Goal: Information Seeking & Learning: Learn about a topic

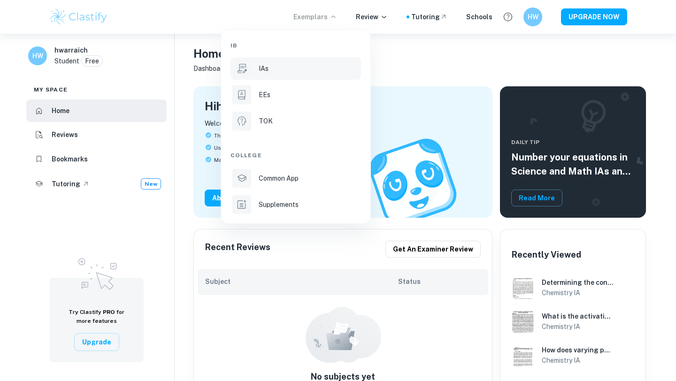
click at [297, 75] on li "IAs" at bounding box center [296, 68] width 131 height 23
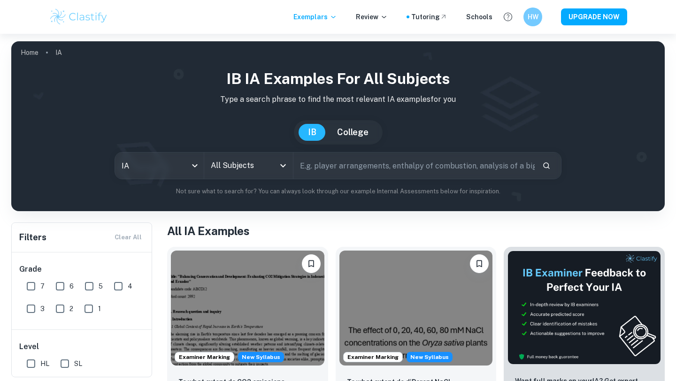
click at [64, 366] on input "SL" at bounding box center [64, 364] width 19 height 19
checkbox input "true"
click at [31, 288] on input "7" at bounding box center [31, 286] width 19 height 19
click at [32, 287] on input "7" at bounding box center [31, 286] width 19 height 19
checkbox input "false"
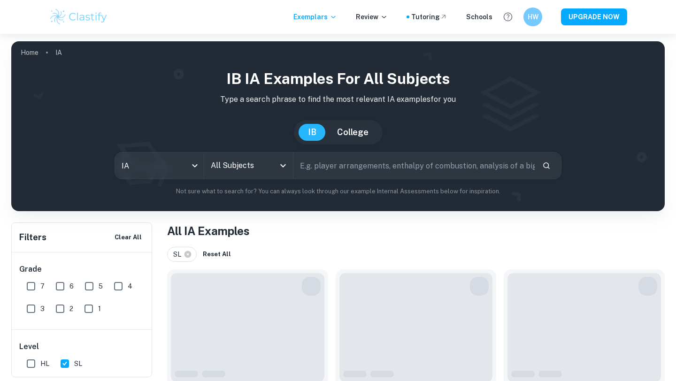
click at [242, 167] on input "All Subjects" at bounding box center [242, 166] width 66 height 18
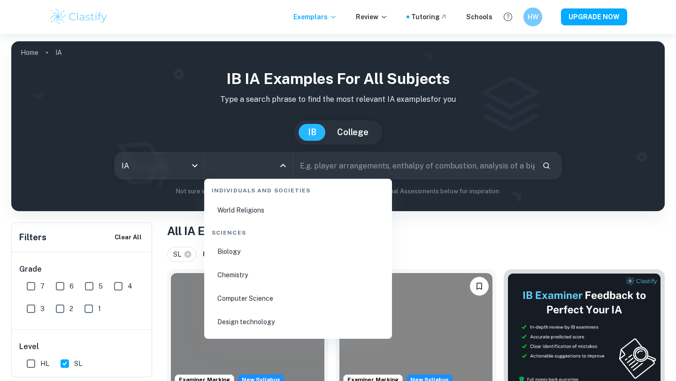
scroll to position [1441, 0]
click at [247, 255] on li "Chemistry" at bounding box center [298, 258] width 180 height 22
type input "Chemistry"
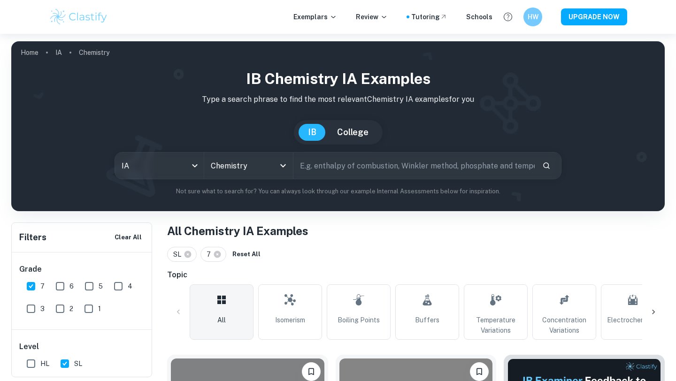
click at [319, 162] on input "text" at bounding box center [414, 166] width 241 height 26
type input "titration"
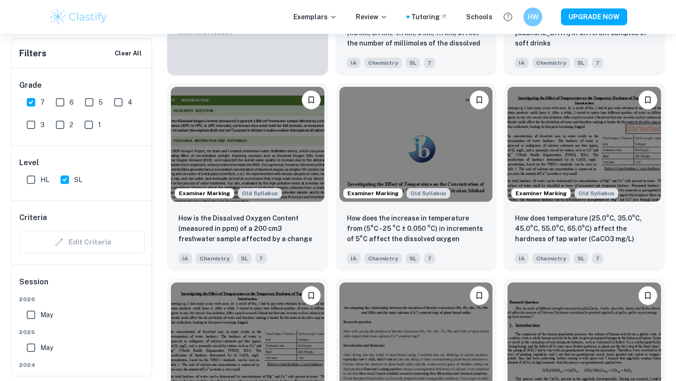
scroll to position [854, 0]
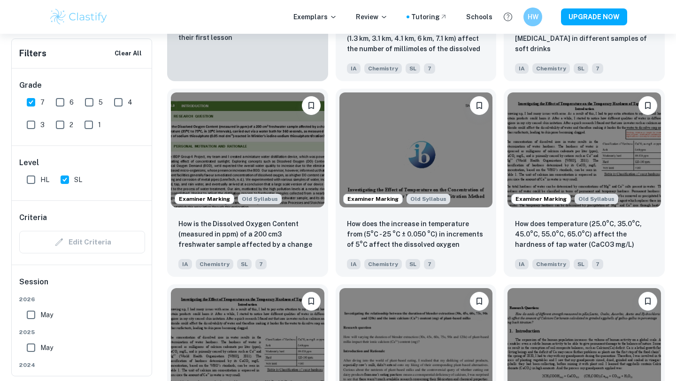
click at [436, 169] on img at bounding box center [417, 150] width 154 height 115
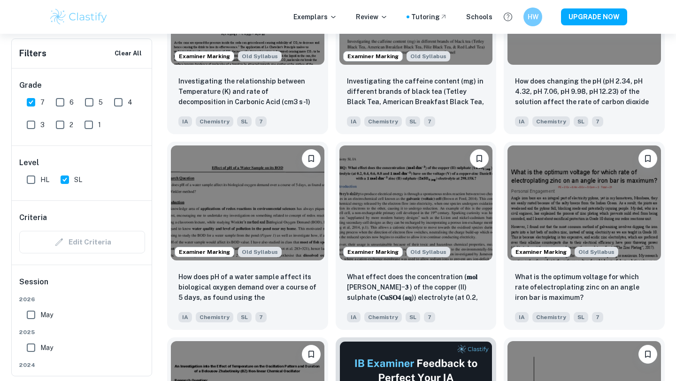
scroll to position [2216, 0]
